Goal: Transaction & Acquisition: Purchase product/service

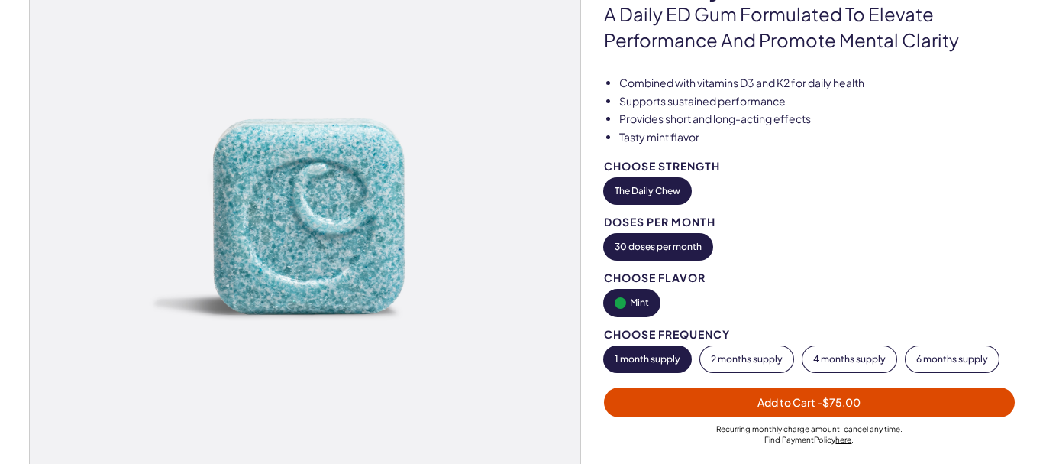
scroll to position [229, 0]
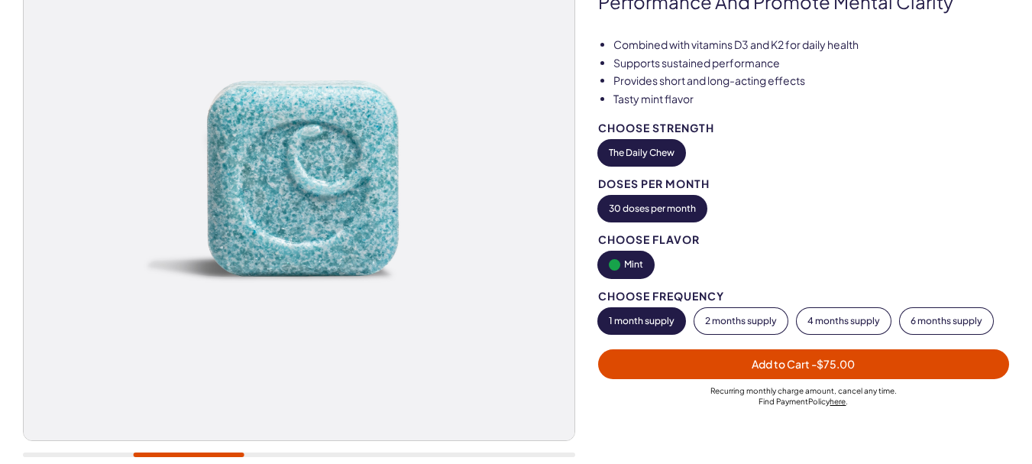
click at [778, 367] on span "Add to Cart - $75.00" at bounding box center [802, 364] width 103 height 14
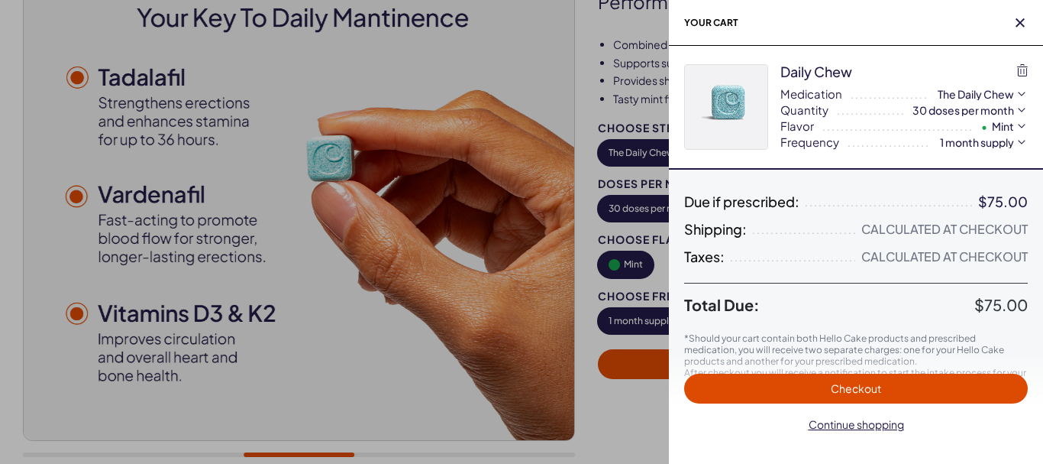
click at [868, 386] on span "Checkout" at bounding box center [856, 388] width 50 height 14
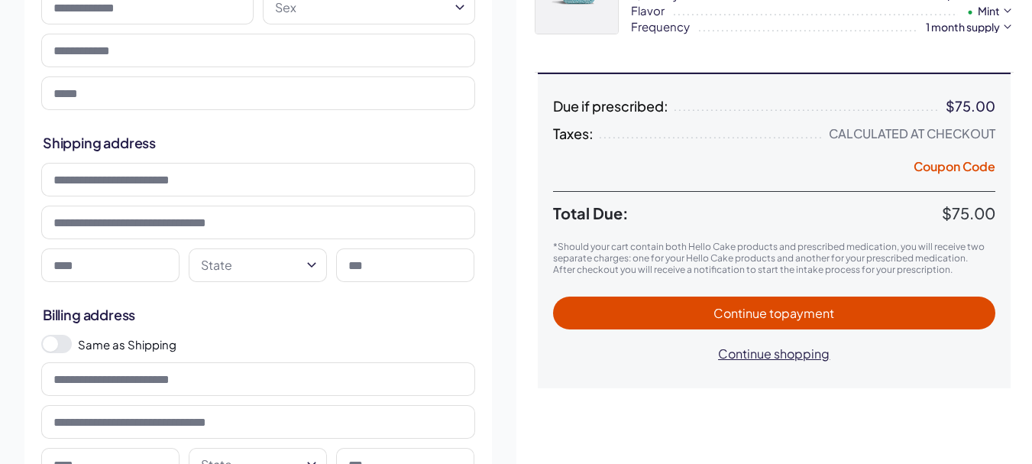
scroll to position [153, 0]
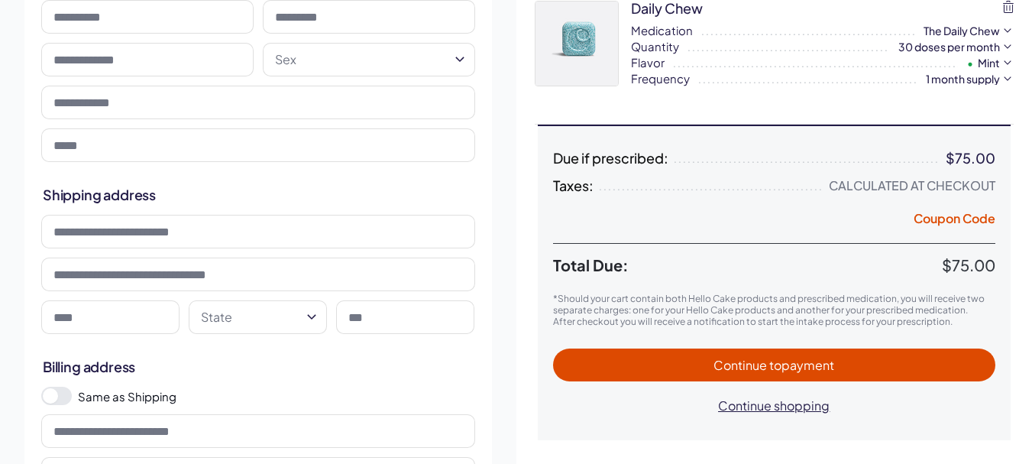
click at [300, 315] on html "RX Care Lubricants Supplements Protection Shop All Menu Him Her Everything 1" at bounding box center [516, 447] width 1032 height 1200
click at [353, 377] on div "**********" at bounding box center [257, 447] width 467 height 181
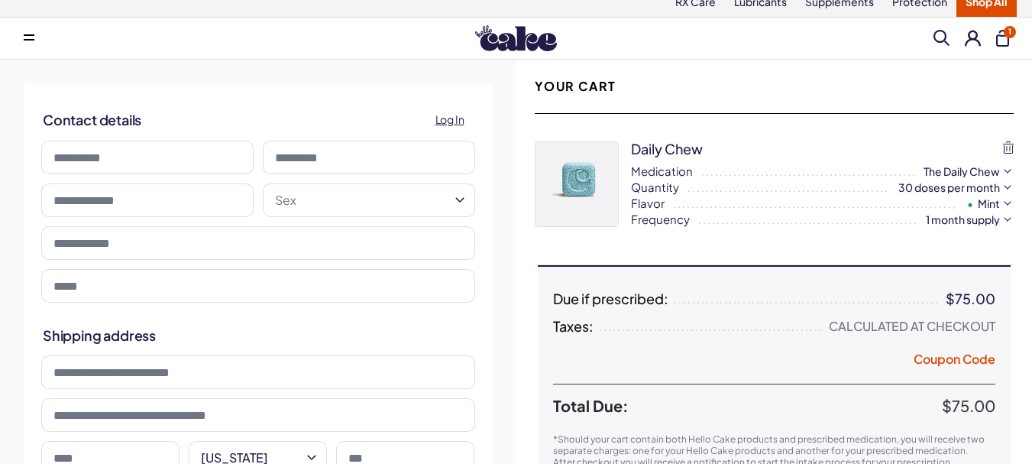
scroll to position [0, 0]
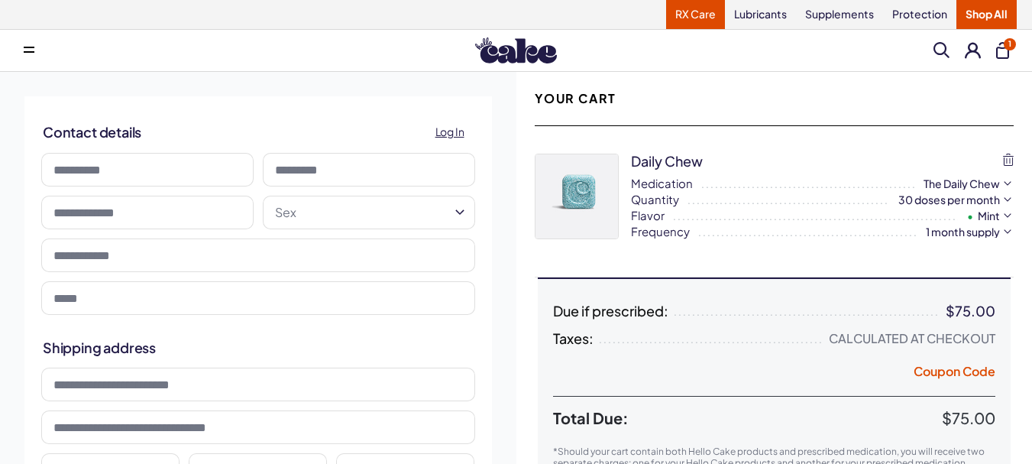
click at [688, 12] on link "RX Care" at bounding box center [695, 14] width 59 height 29
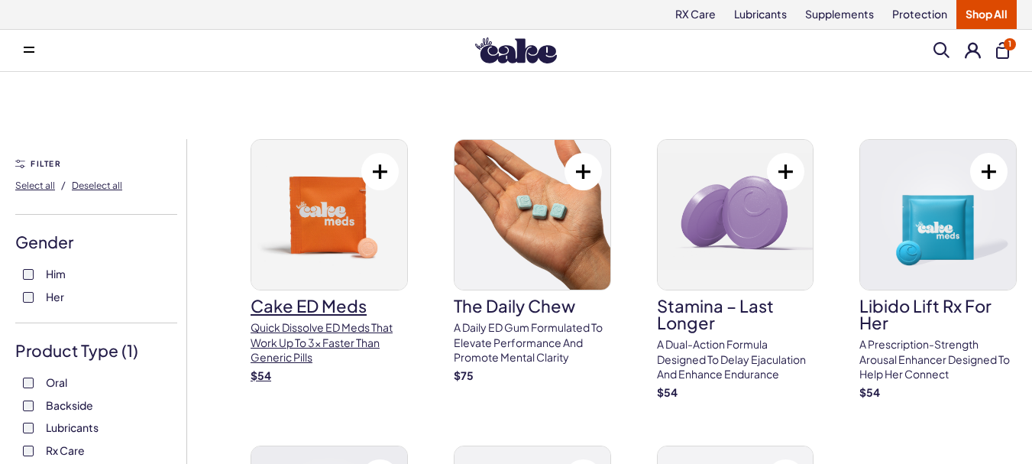
click at [335, 241] on img at bounding box center [329, 215] width 156 height 150
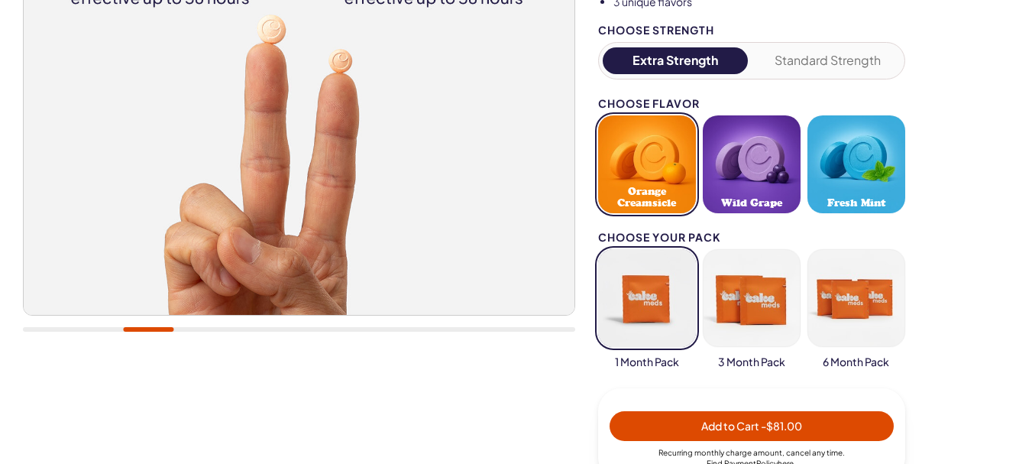
scroll to position [382, 0]
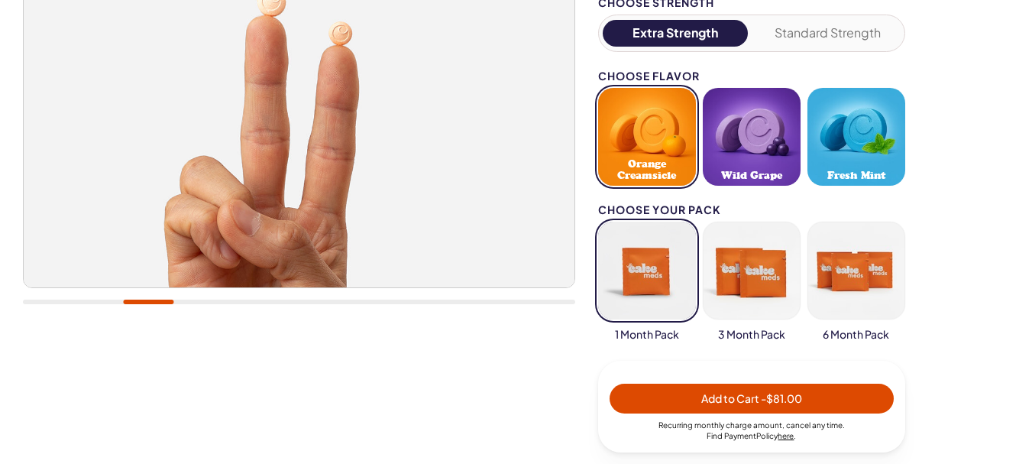
click at [739, 401] on span "Add to Cart - $81.00" at bounding box center [751, 398] width 101 height 14
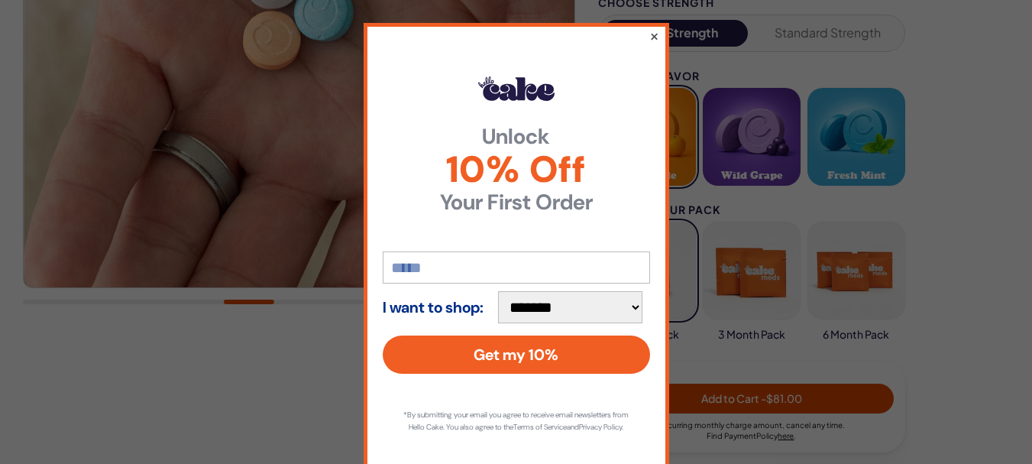
click at [648, 32] on button "×" at bounding box center [653, 36] width 10 height 18
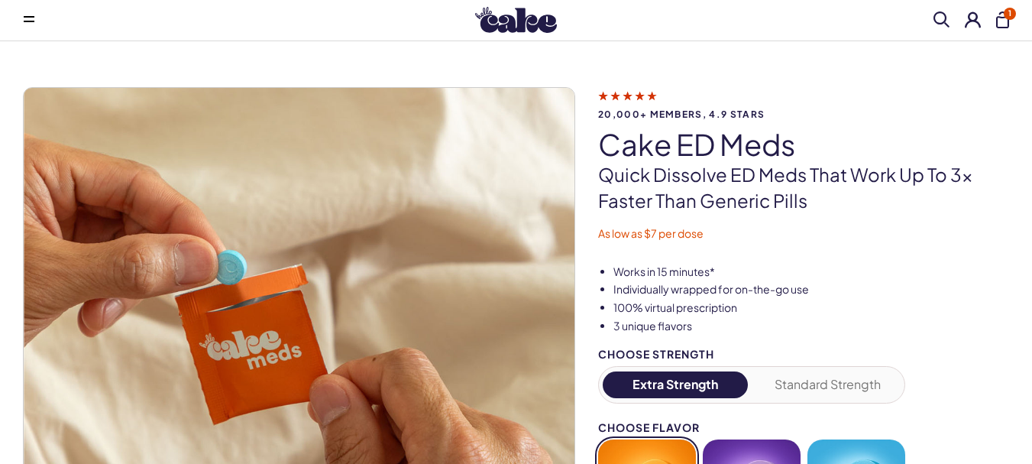
scroll to position [0, 0]
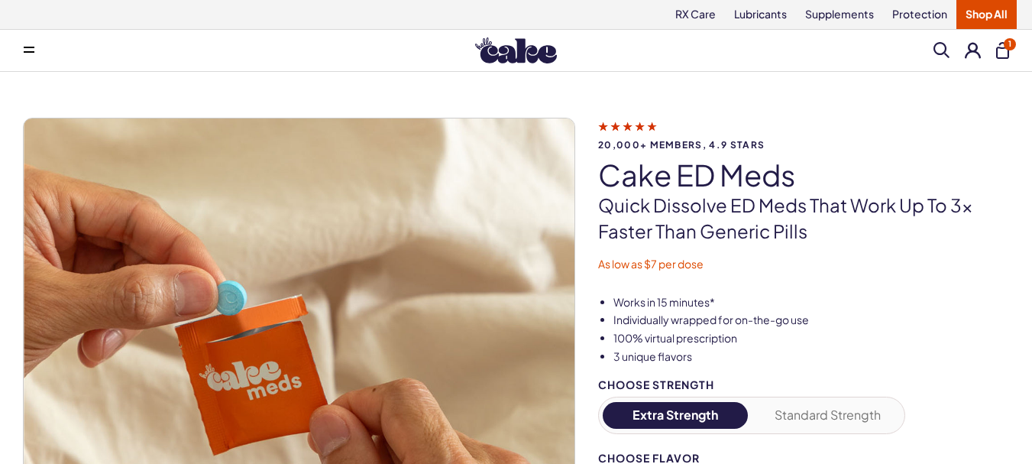
click at [1001, 60] on div "Menu Him Her Everything Rx Care Rx For Him Cake ED Meds - To Go The Daily Chew …" at bounding box center [516, 50] width 1032 height 31
click at [1004, 49] on button "1" at bounding box center [1002, 50] width 13 height 17
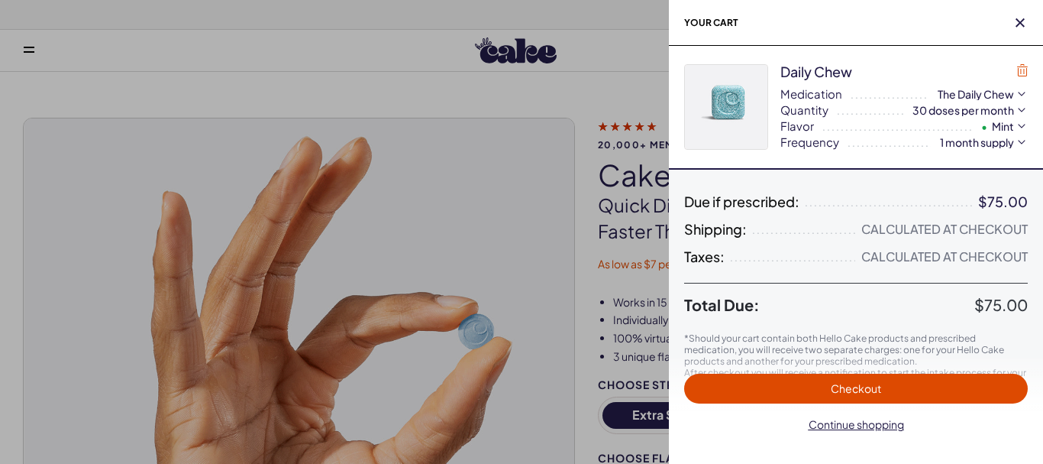
click at [1026, 65] on icon "button" at bounding box center [1022, 70] width 11 height 12
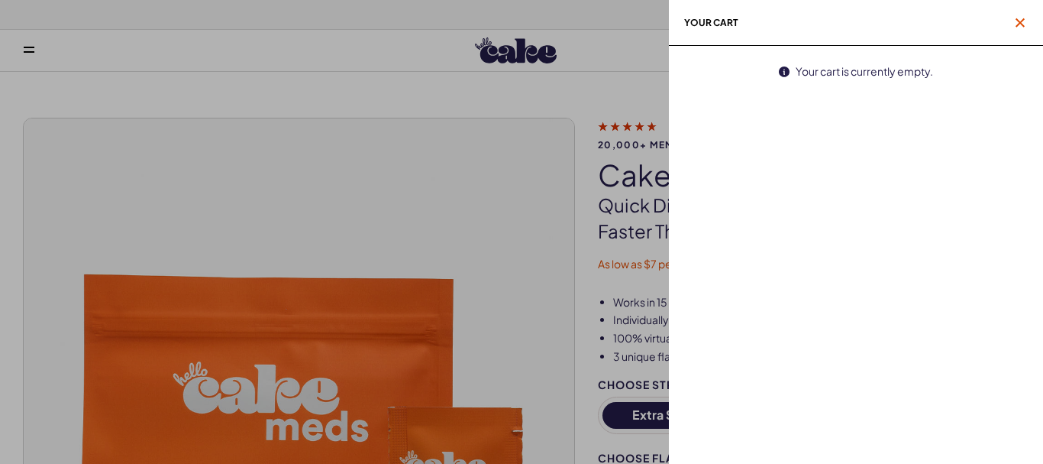
click at [1020, 23] on icon "button" at bounding box center [1020, 22] width 9 height 9
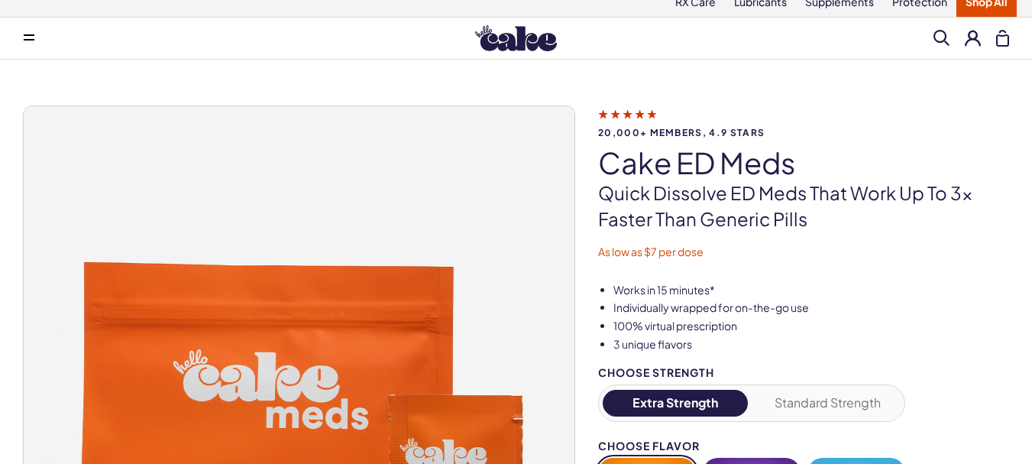
scroll to position [153, 0]
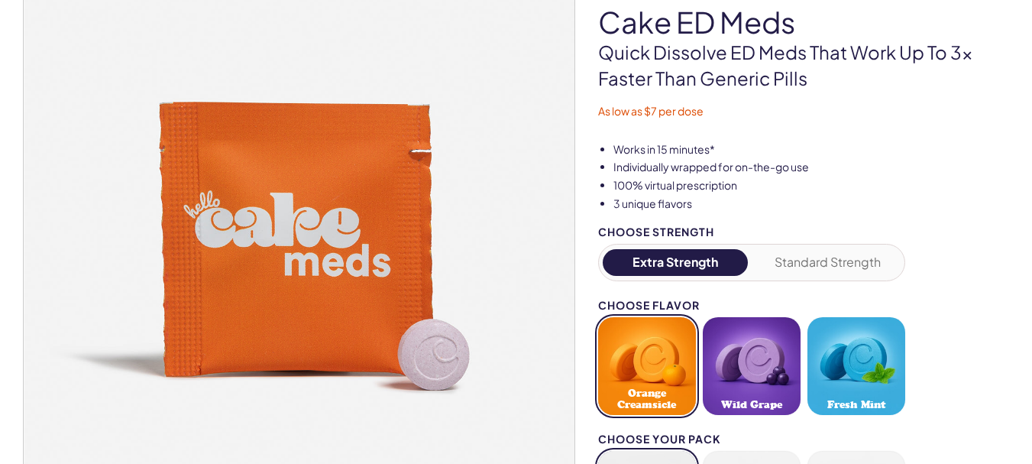
click at [852, 380] on button "Fresh Mint" at bounding box center [856, 366] width 98 height 98
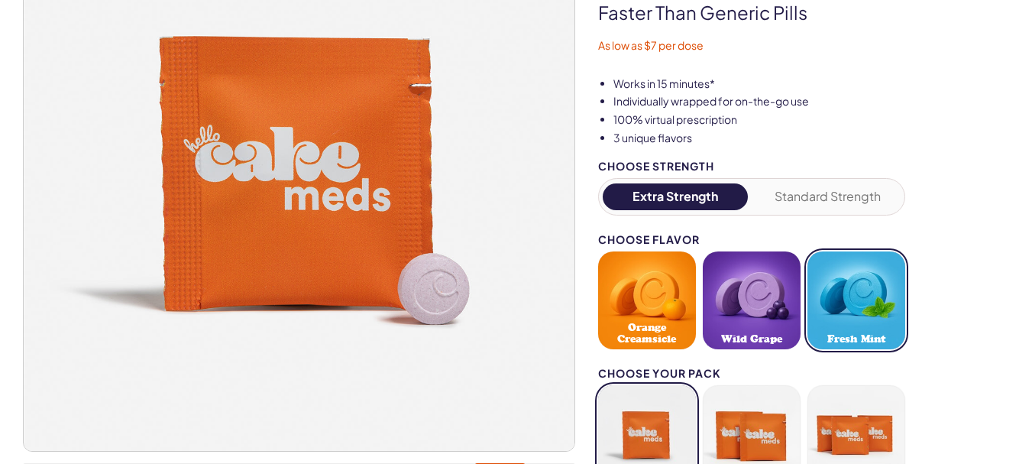
scroll to position [305, 0]
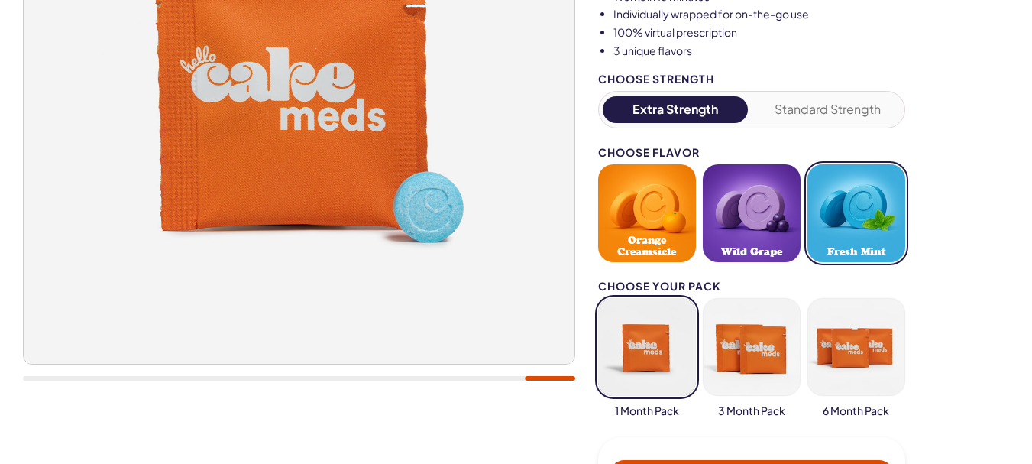
click at [651, 354] on button "button" at bounding box center [647, 347] width 98 height 98
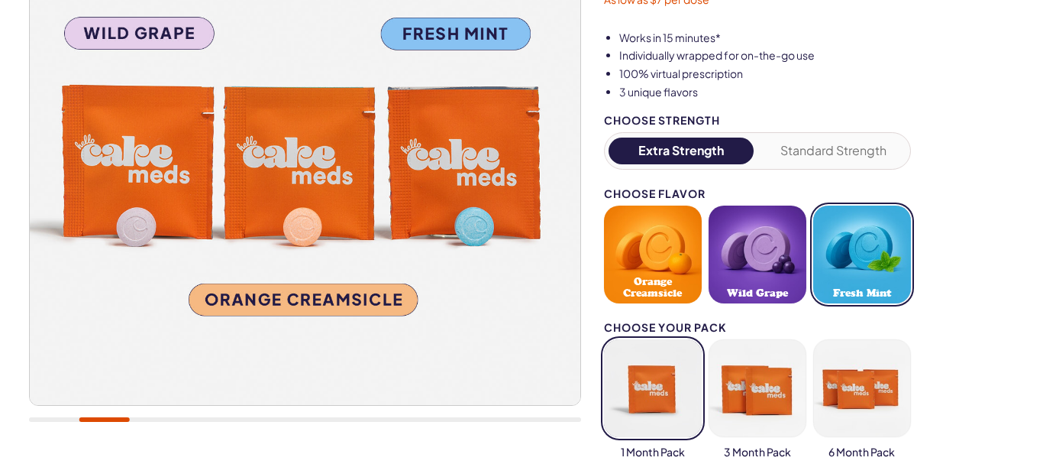
scroll to position [382, 0]
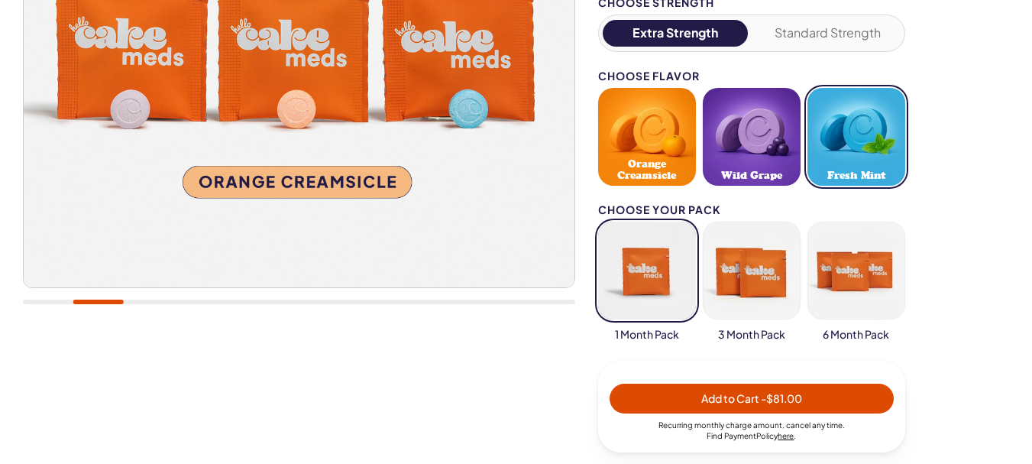
click at [738, 392] on span "Add to Cart - $81.00" at bounding box center [751, 398] width 101 height 14
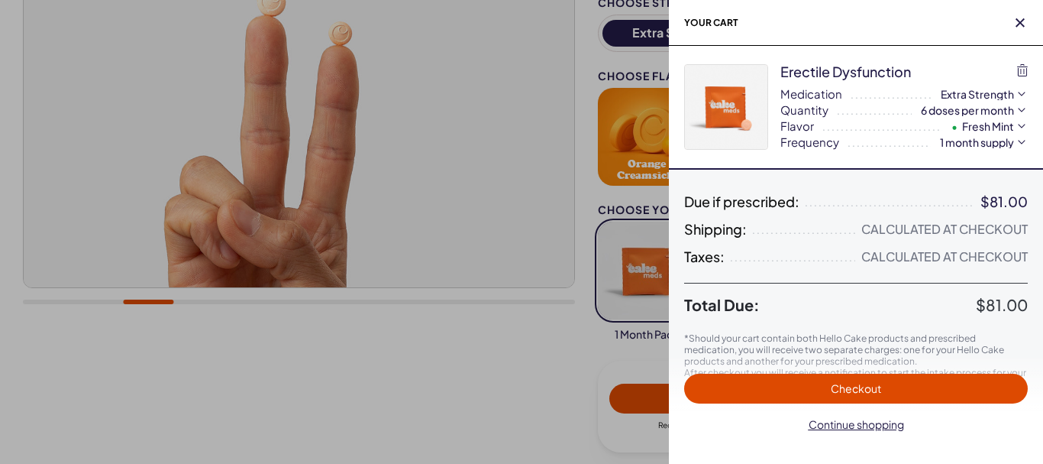
scroll to position [0, 0]
click at [883, 383] on span "Checkout" at bounding box center [855, 389] width 325 height 18
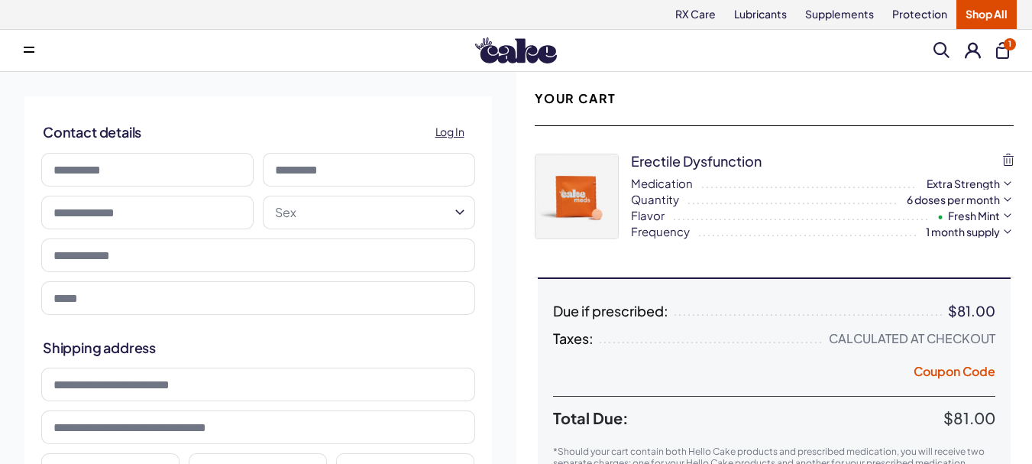
click at [109, 173] on input at bounding box center [147, 170] width 212 height 34
type input "******"
type input "**********"
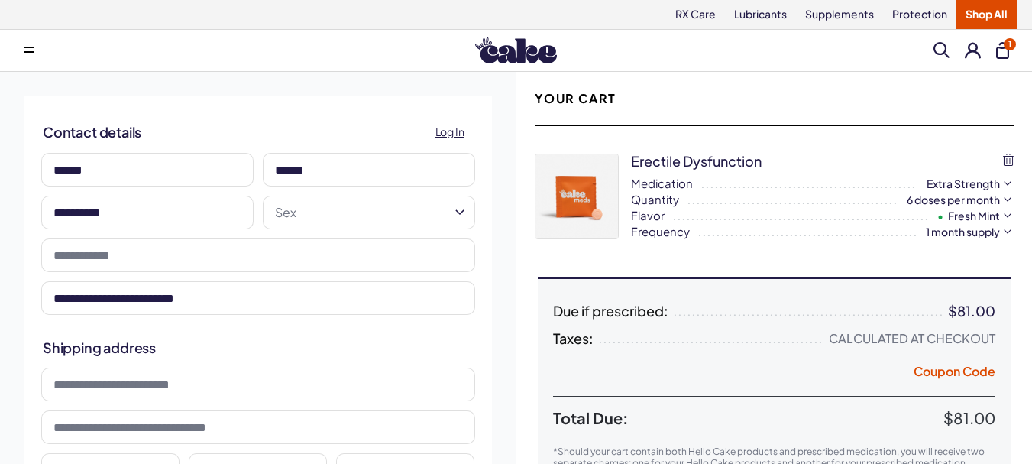
click at [160, 216] on input "**********" at bounding box center [147, 212] width 212 height 34
drag, startPoint x: 390, startPoint y: 2, endPoint x: 397, endPoint y: 27, distance: 26.1
